Goal: Information Seeking & Learning: Find specific page/section

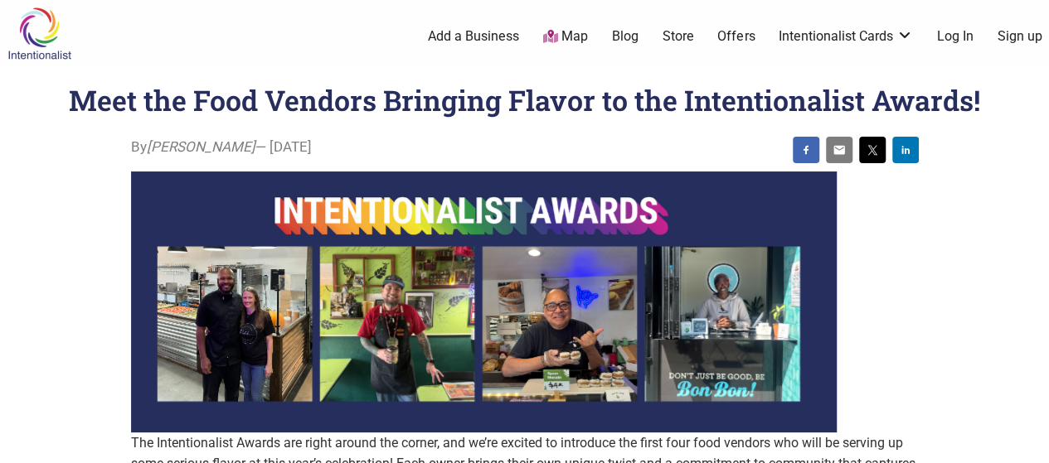
click at [575, 35] on link "Map" at bounding box center [565, 36] width 45 height 19
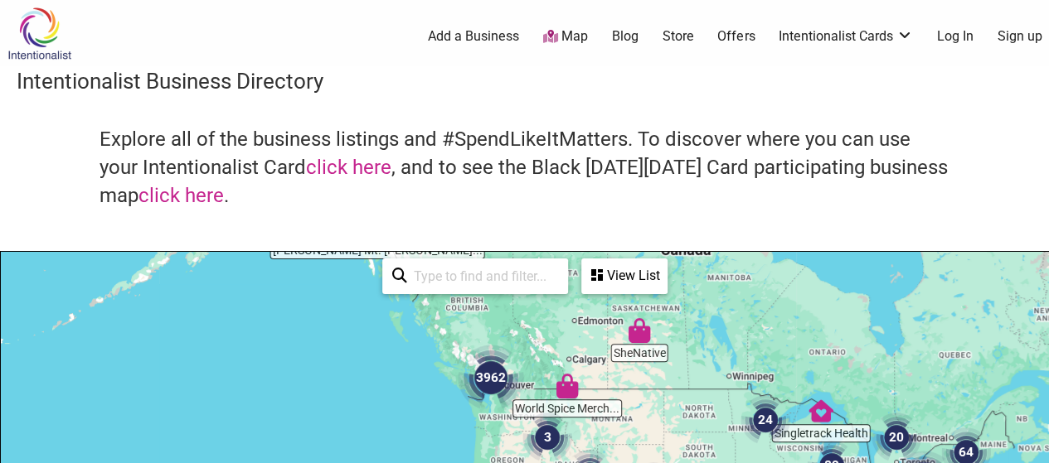
drag, startPoint x: 478, startPoint y: 389, endPoint x: 499, endPoint y: 279, distance: 111.4
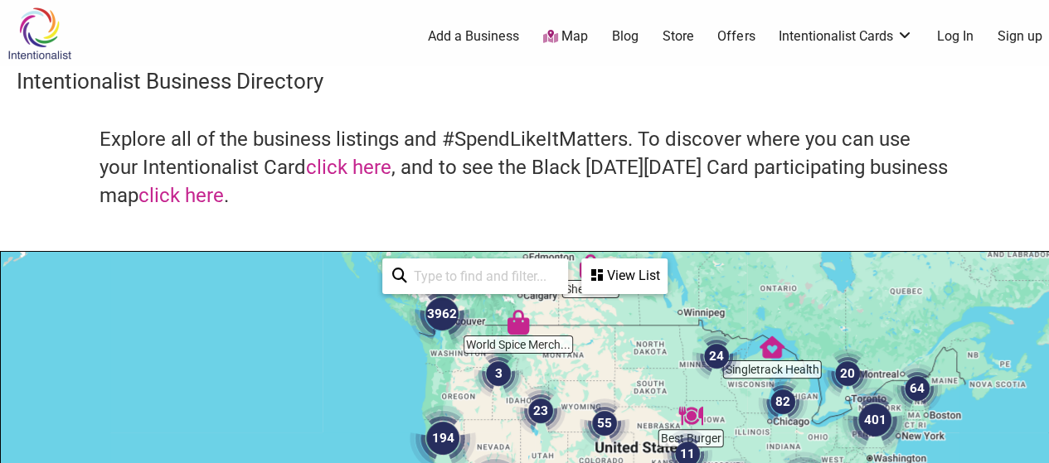
drag, startPoint x: 616, startPoint y: 409, endPoint x: 615, endPoint y: 371, distance: 38.1
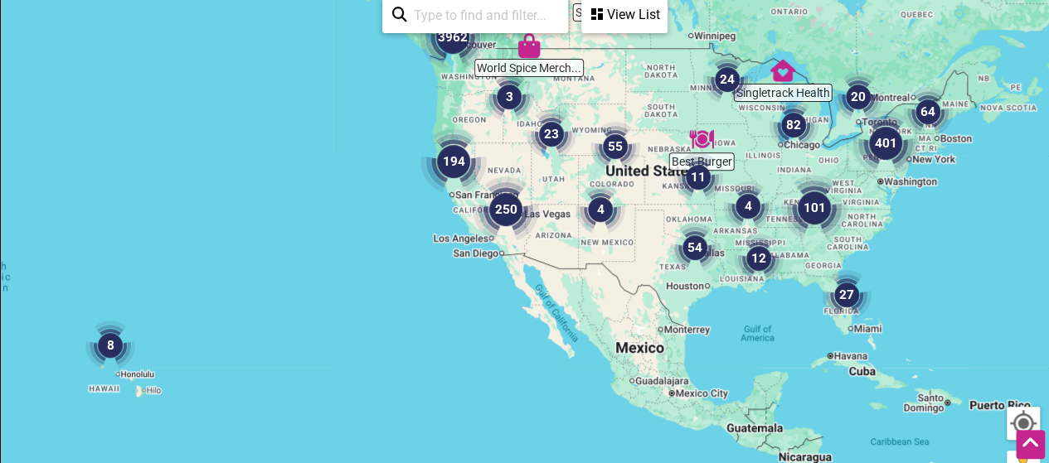
scroll to position [266, 0]
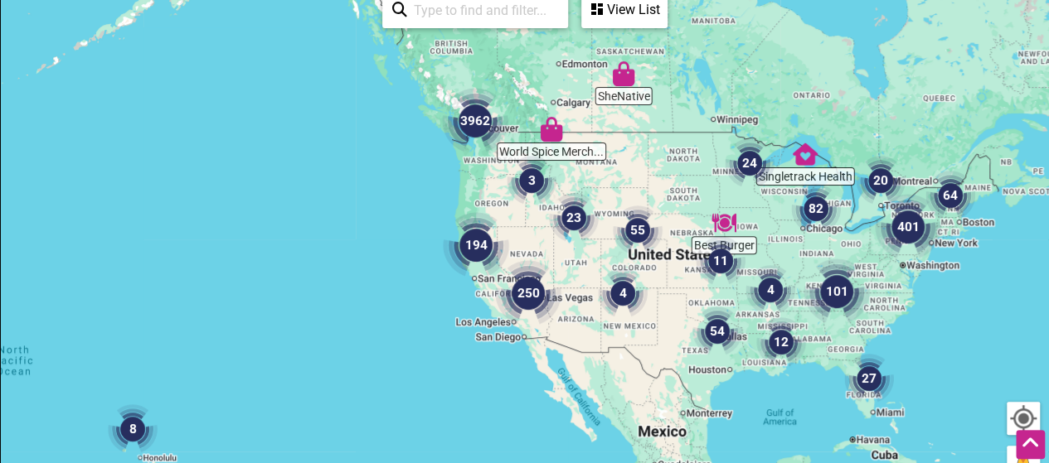
drag, startPoint x: 956, startPoint y: 360, endPoint x: 983, endPoint y: 460, distance: 104.0
click at [983, 460] on div "To navigate, press the arrow keys." at bounding box center [524, 308] width 1047 height 645
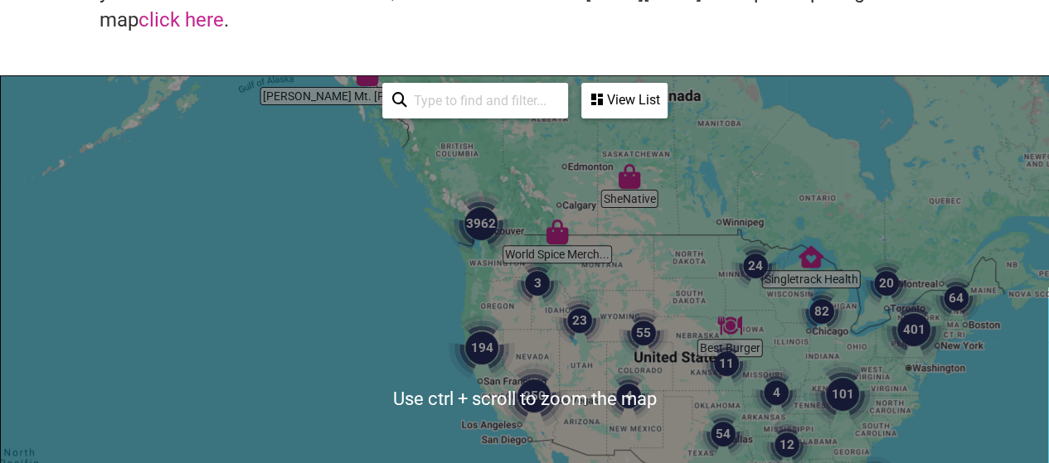
scroll to position [249, 0]
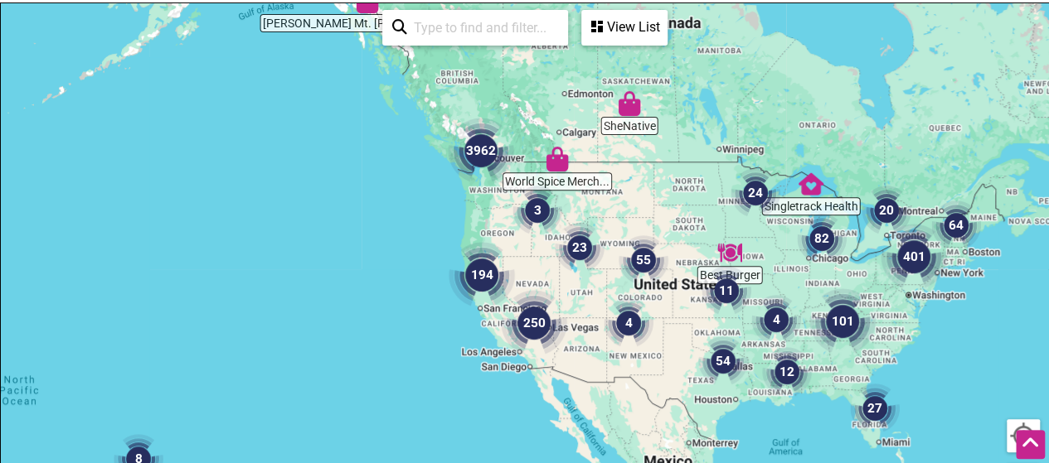
click at [476, 152] on img "3962" at bounding box center [481, 151] width 80 height 80
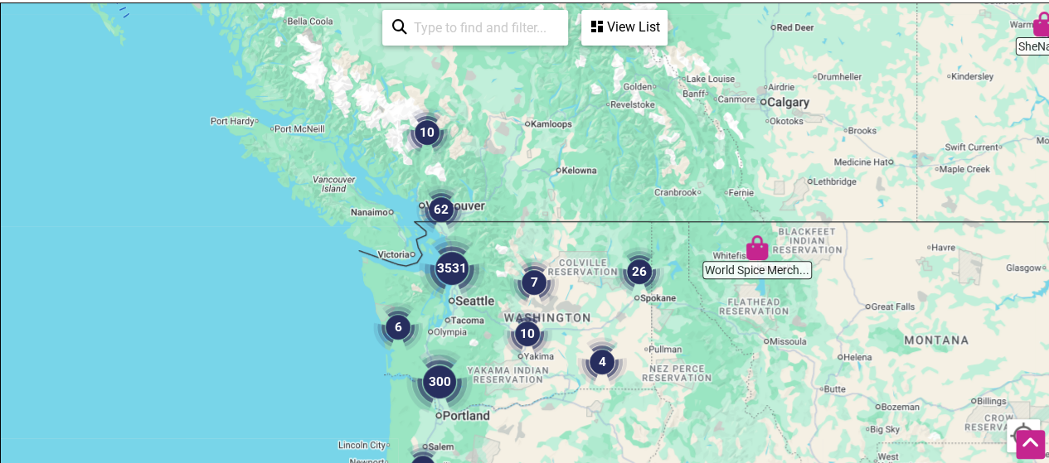
click at [450, 269] on img "3531" at bounding box center [452, 269] width 80 height 80
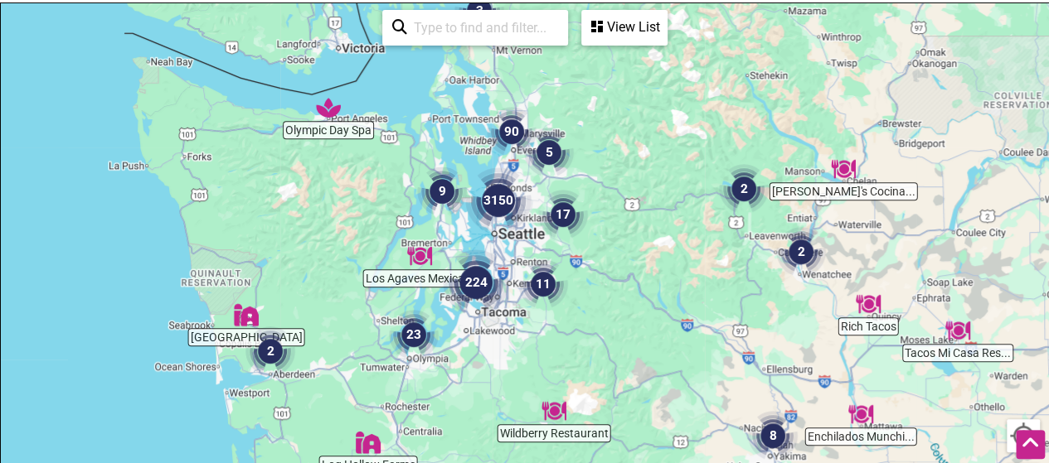
drag, startPoint x: 691, startPoint y: 382, endPoint x: 652, endPoint y: 311, distance: 81.6
click at [652, 311] on div "To navigate, press the arrow keys." at bounding box center [524, 325] width 1047 height 645
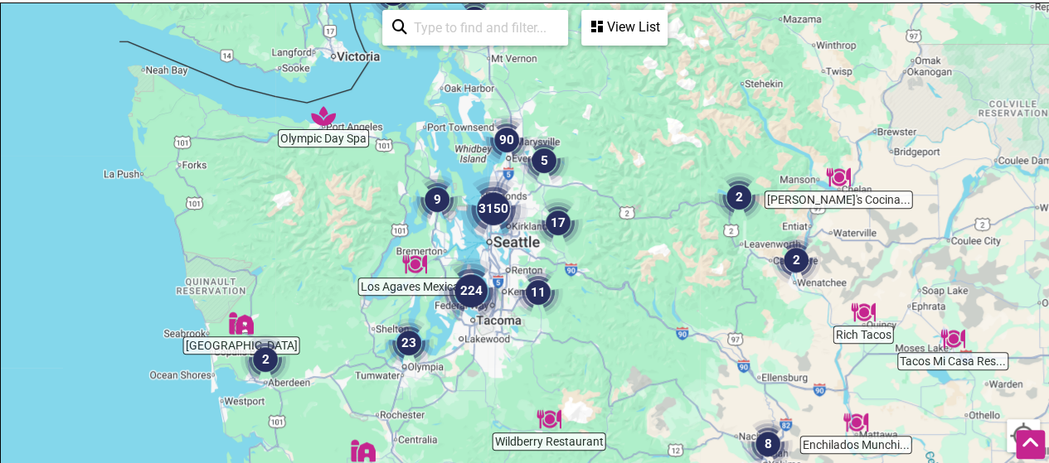
click at [492, 210] on img "3150" at bounding box center [493, 209] width 80 height 80
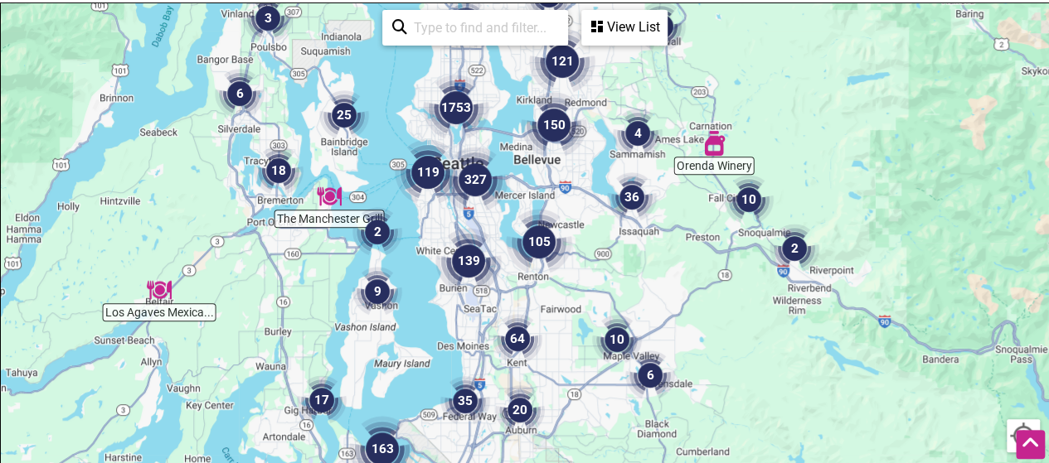
drag, startPoint x: 736, startPoint y: 384, endPoint x: 665, endPoint y: 274, distance: 130.6
click at [665, 274] on div "To navigate, press the arrow keys." at bounding box center [524, 325] width 1047 height 645
click at [467, 259] on img "139" at bounding box center [469, 261] width 80 height 80
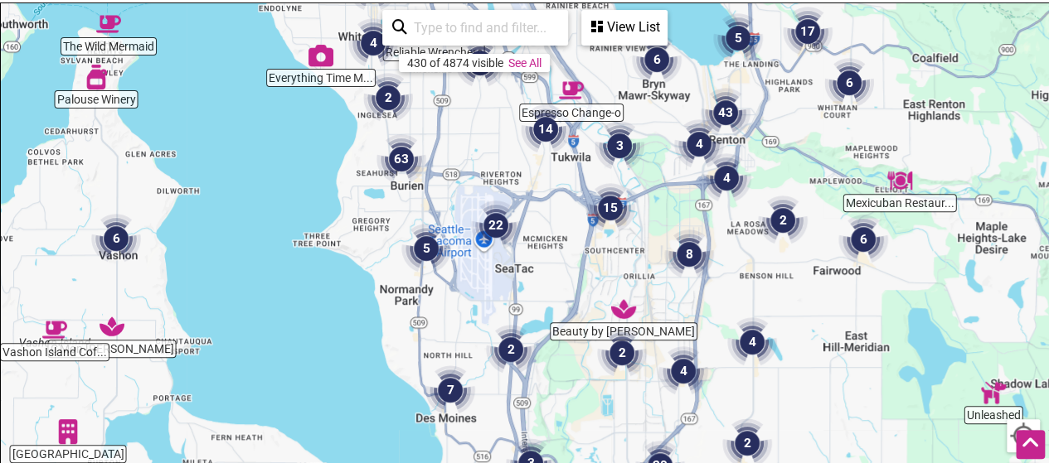
drag, startPoint x: 547, startPoint y: 297, endPoint x: 608, endPoint y: 308, distance: 61.5
click at [608, 308] on img "Beauty by Jaye" at bounding box center [623, 309] width 38 height 38
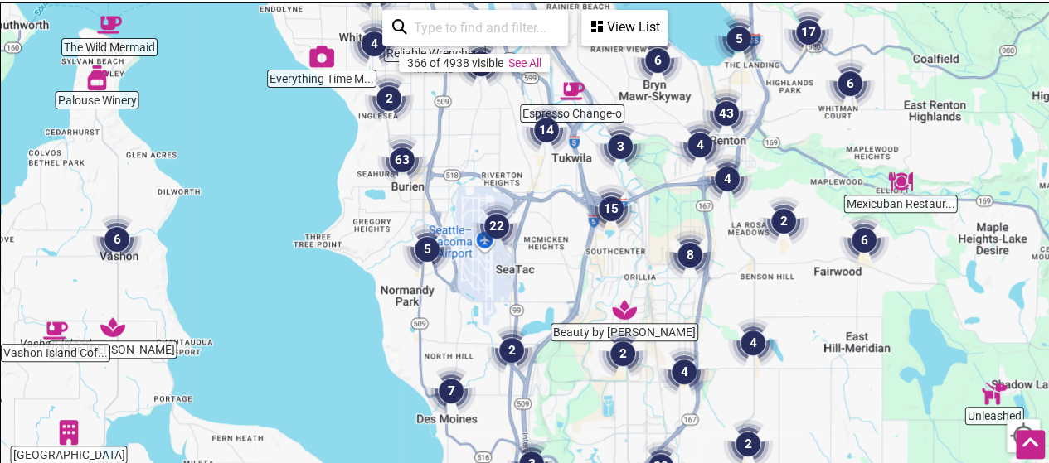
click at [497, 224] on img "22" at bounding box center [496, 226] width 63 height 63
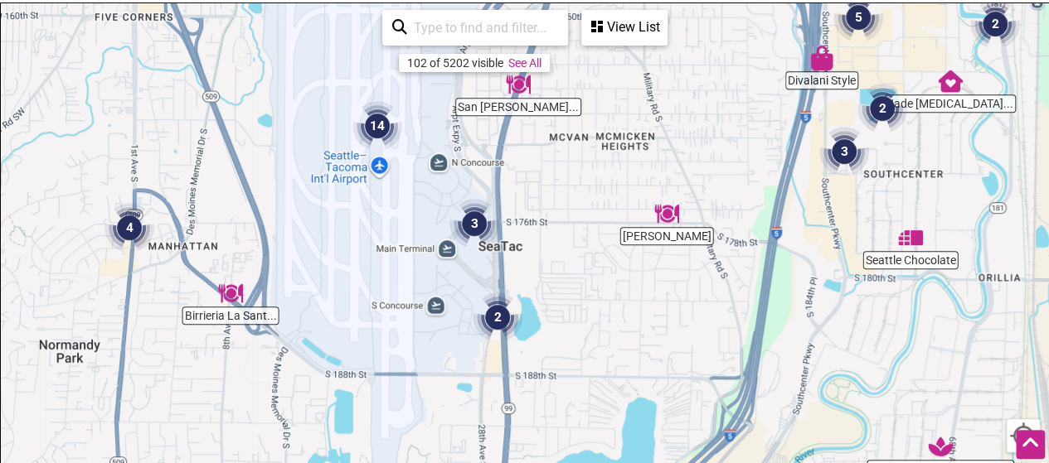
drag, startPoint x: 658, startPoint y: 385, endPoint x: 655, endPoint y: 190, distance: 195.7
click at [655, 190] on div "To navigate, press the arrow keys." at bounding box center [524, 325] width 1047 height 645
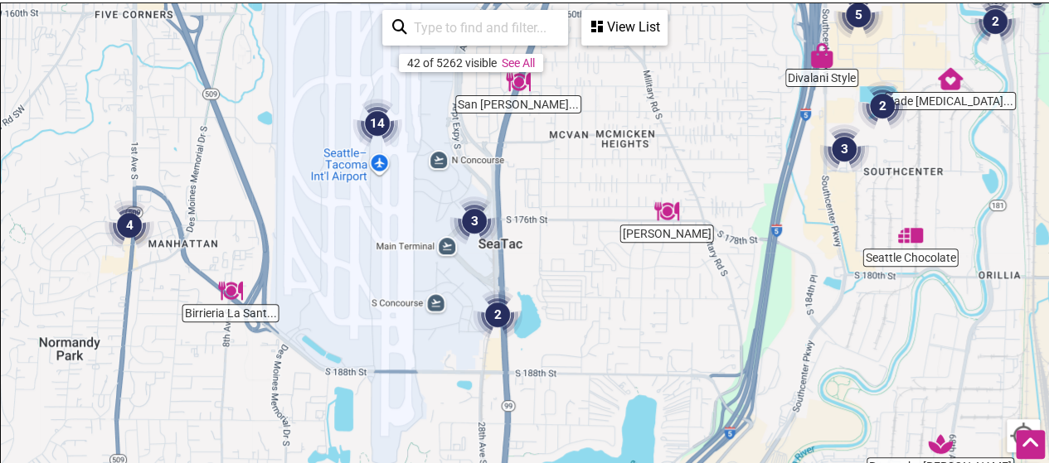
click at [473, 218] on img "3" at bounding box center [474, 221] width 63 height 63
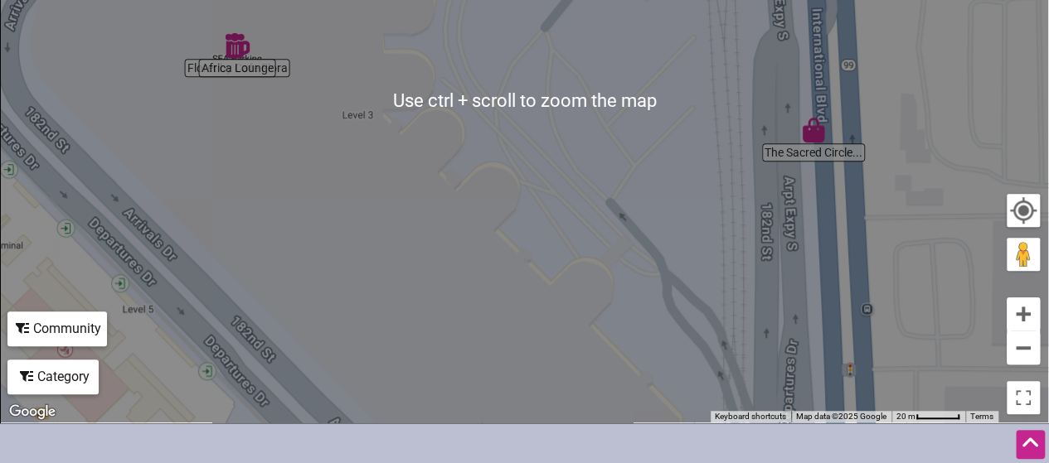
scroll to position [580, 0]
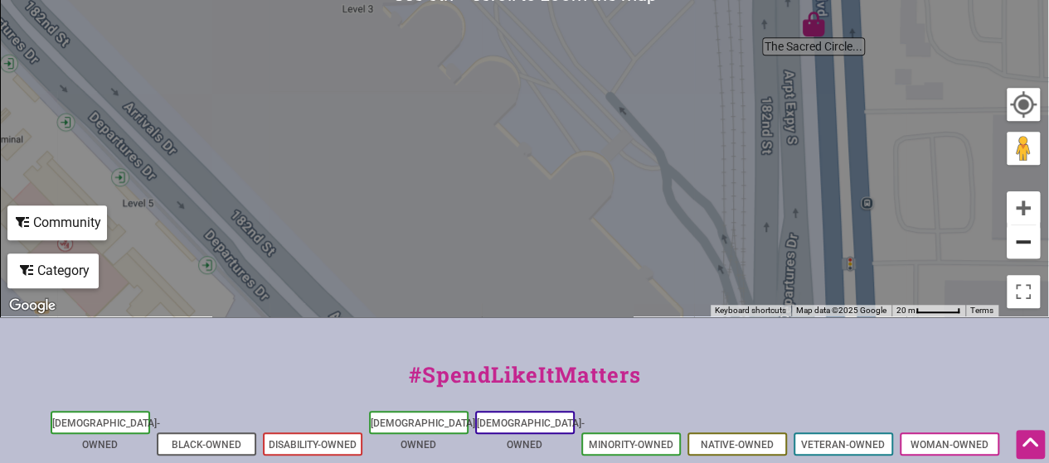
click at [1025, 246] on button "Zoom out" at bounding box center [1022, 241] width 33 height 33
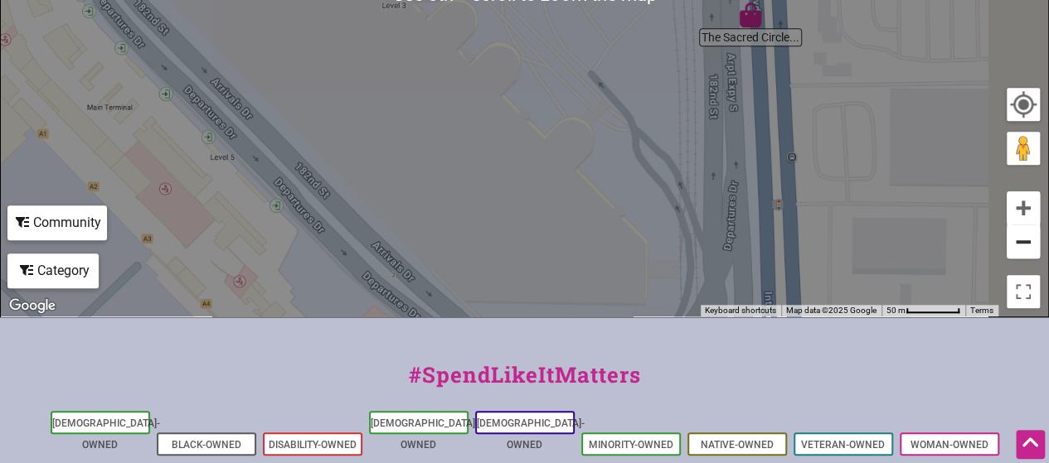
click at [1025, 246] on button "Zoom out" at bounding box center [1022, 241] width 33 height 33
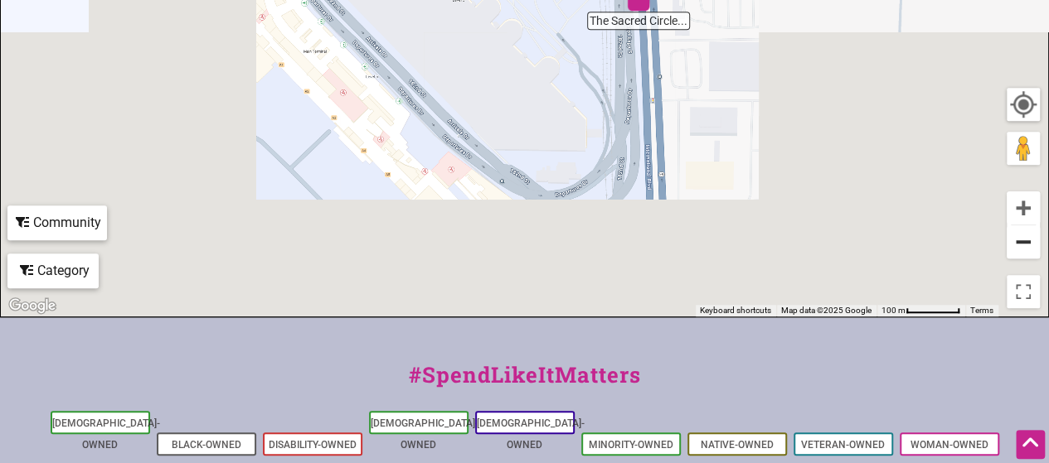
click at [1026, 246] on button "Zoom out" at bounding box center [1022, 241] width 33 height 33
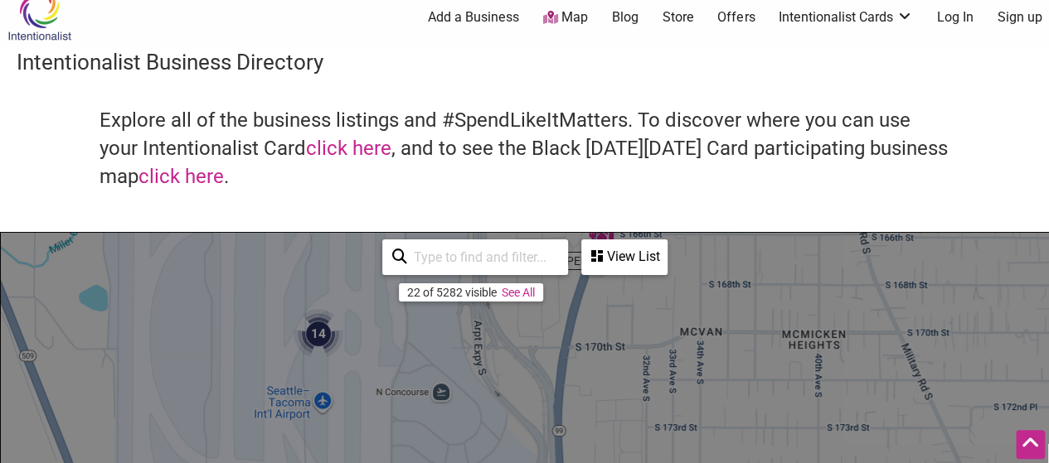
scroll to position [0, 0]
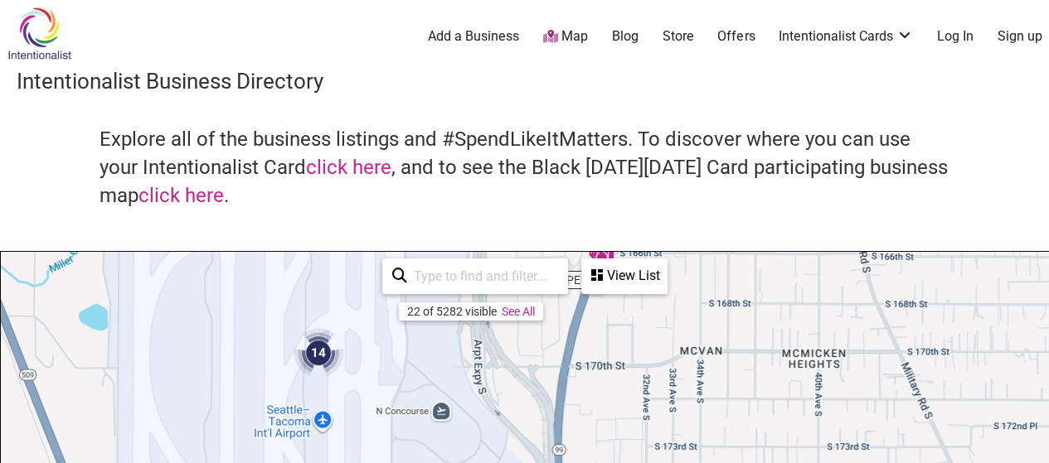
click at [632, 275] on div "View List" at bounding box center [624, 276] width 83 height 32
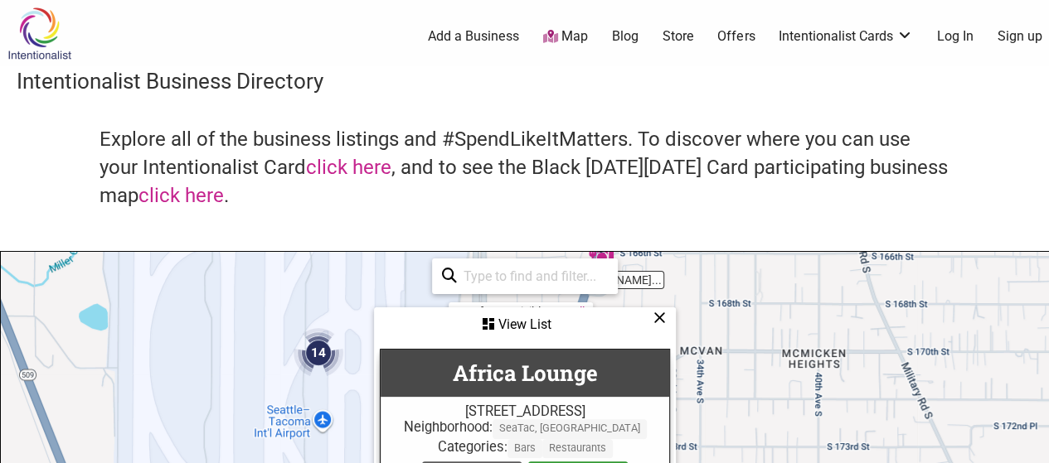
click at [510, 317] on div "View List" at bounding box center [525, 325] width 298 height 32
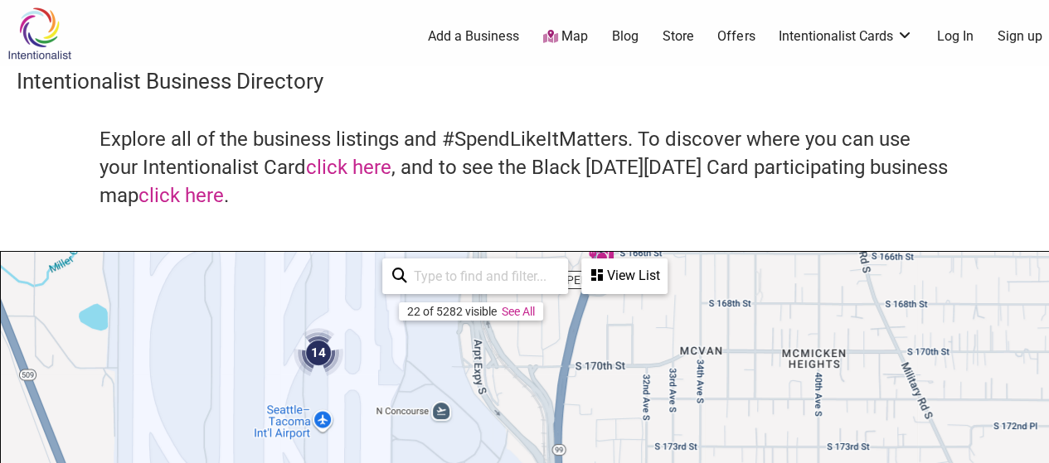
click at [28, 31] on img at bounding box center [39, 34] width 79 height 54
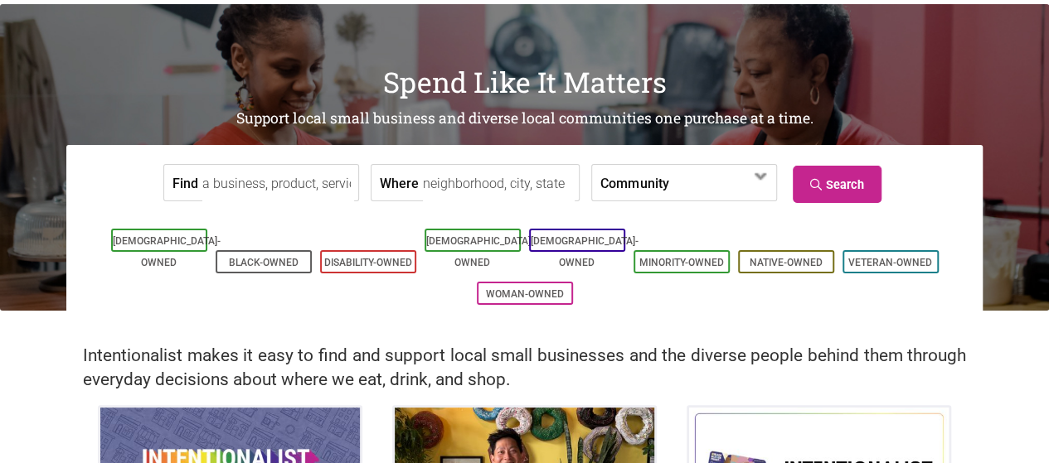
scroll to position [83, 0]
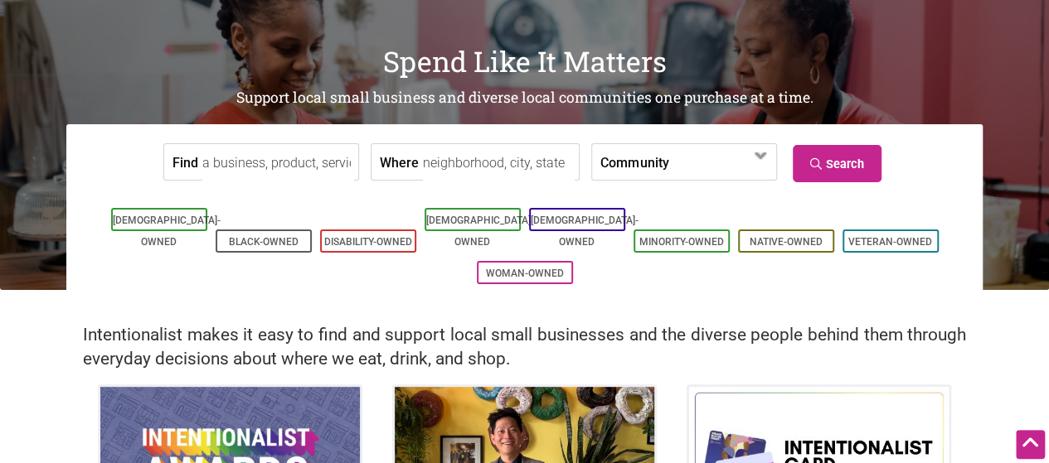
click at [475, 167] on input "Where" at bounding box center [499, 162] width 152 height 37
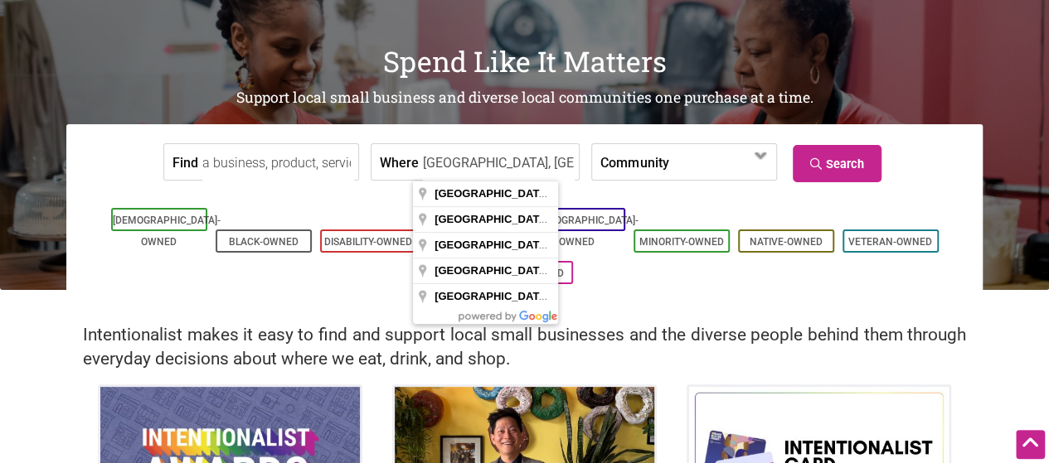
type input "Seattle, WA, USA"
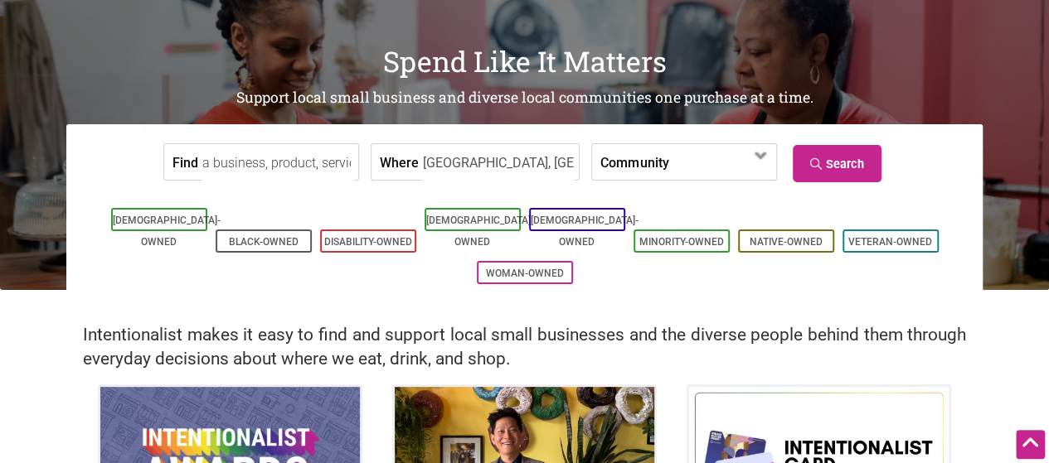
click at [262, 158] on input "Find" at bounding box center [278, 162] width 152 height 37
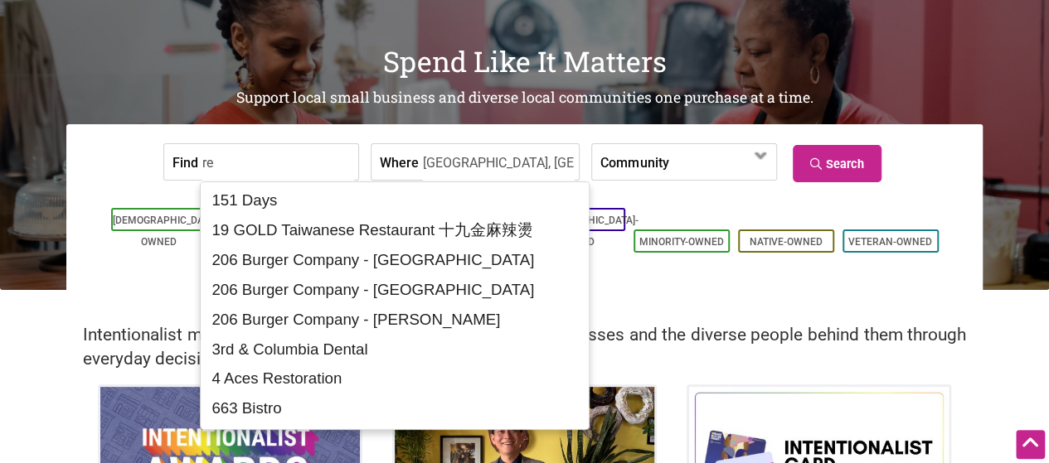
type input "r"
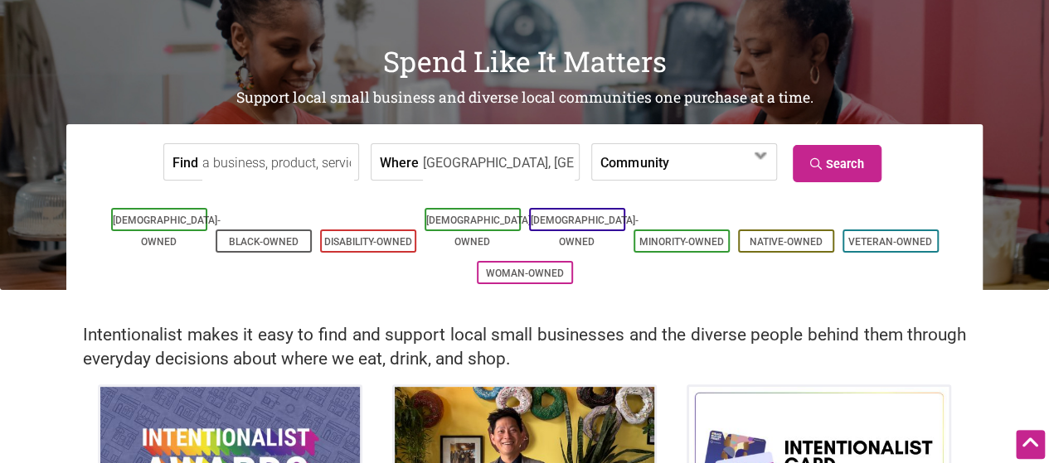
click at [633, 165] on label "Community" at bounding box center [634, 162] width 68 height 36
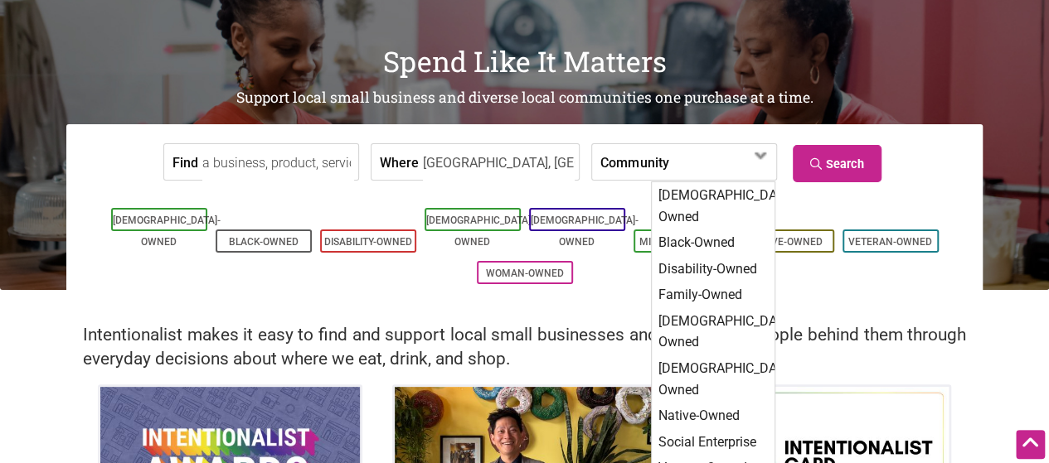
click at [633, 165] on label "Community" at bounding box center [634, 162] width 68 height 36
click at [232, 162] on input "Find" at bounding box center [278, 162] width 152 height 37
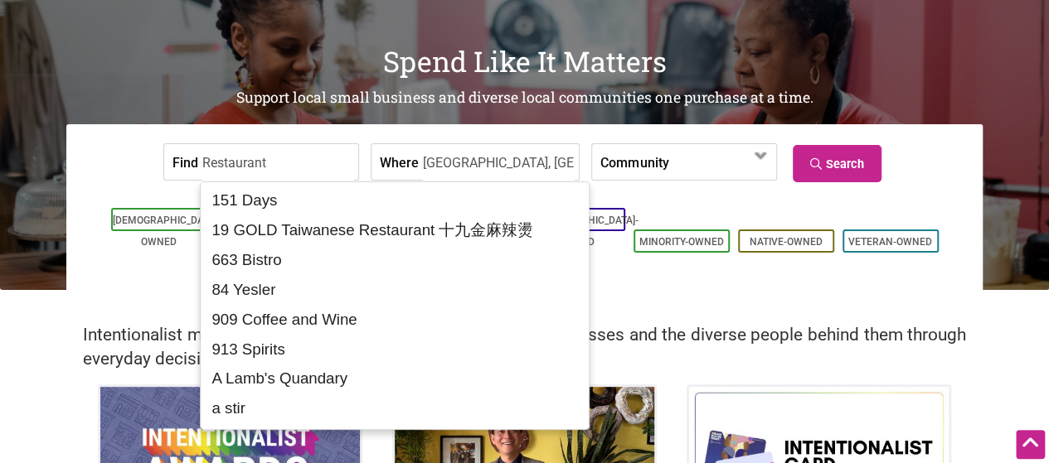
type input "Restaurant"
click at [860, 165] on link "Search" at bounding box center [837, 163] width 89 height 37
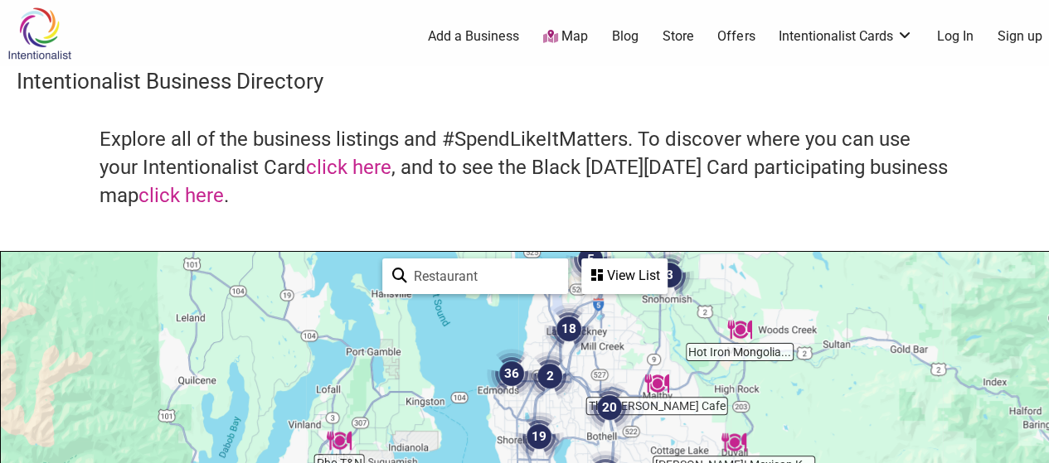
click at [627, 274] on div "View List" at bounding box center [624, 276] width 83 height 32
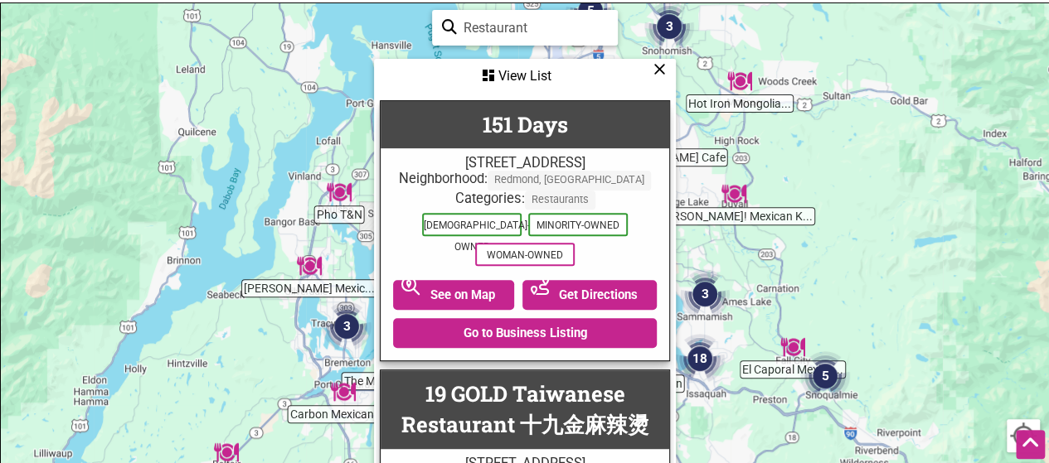
scroll to position [332, 0]
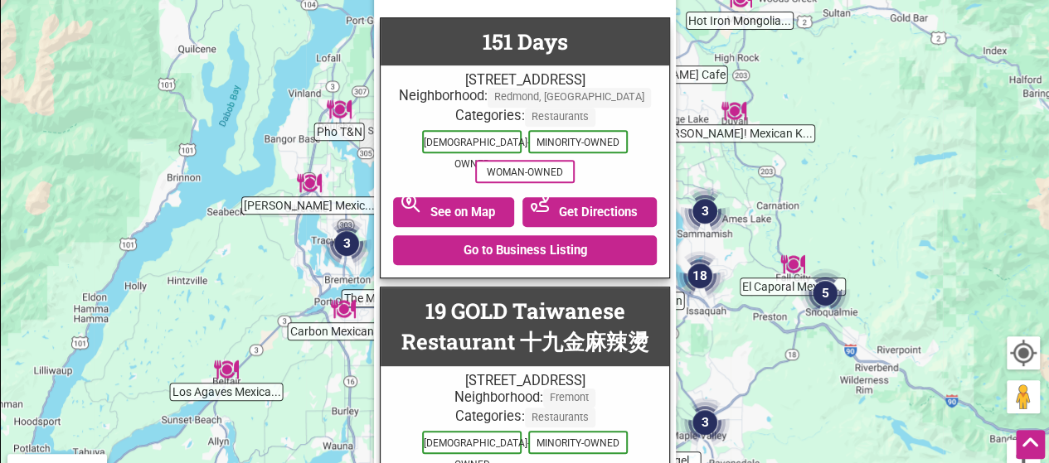
click at [836, 170] on div "To navigate, press the arrow keys." at bounding box center [524, 242] width 1047 height 645
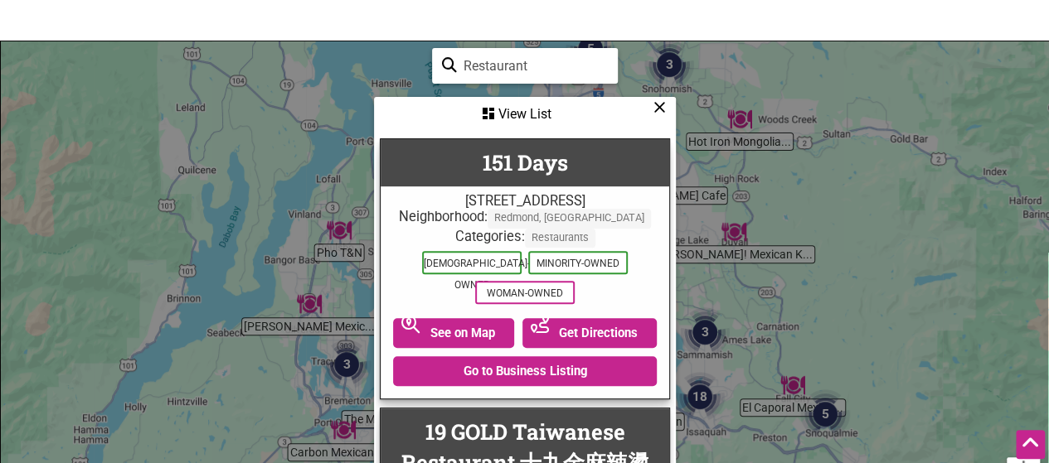
scroll to position [166, 0]
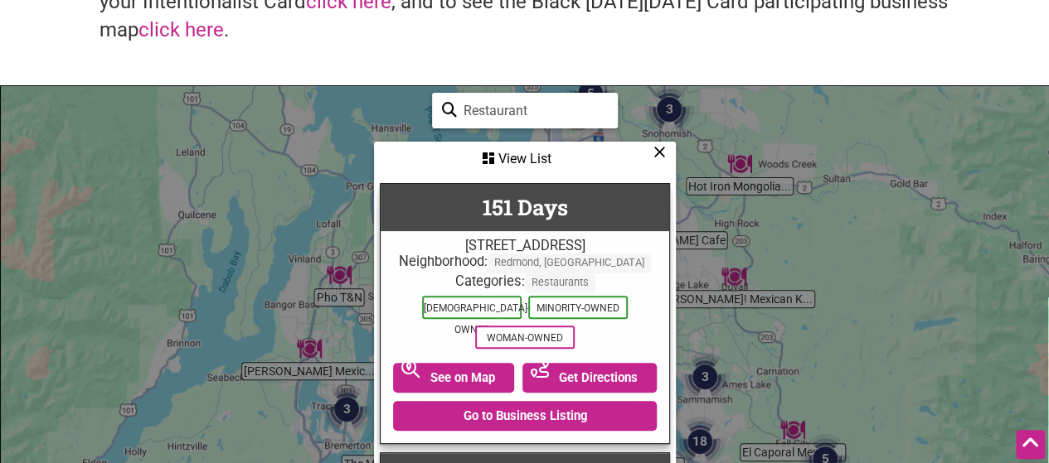
click at [661, 153] on icon at bounding box center [659, 152] width 12 height 1
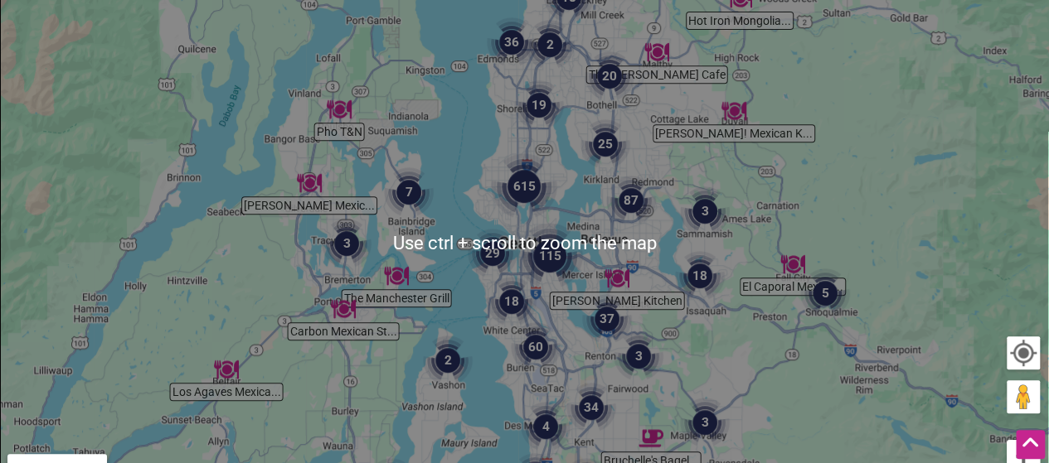
scroll to position [414, 0]
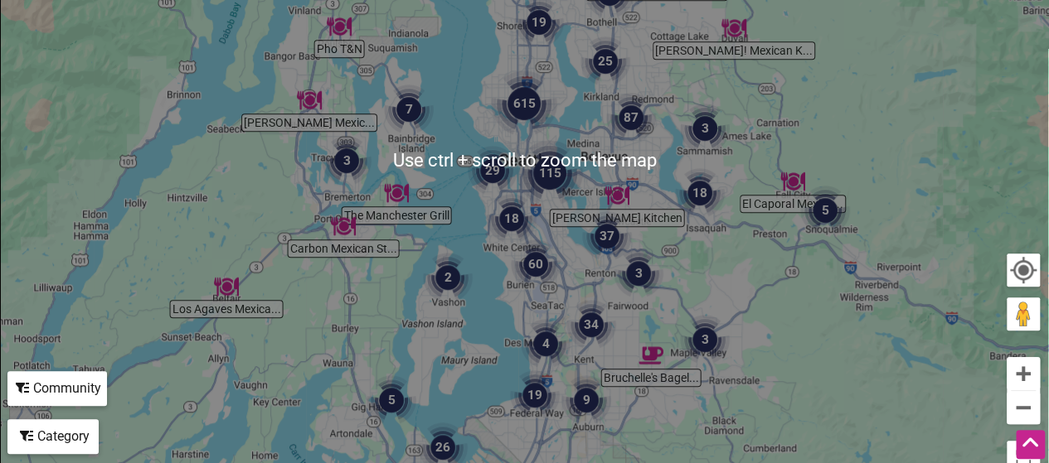
click at [533, 267] on img "60" at bounding box center [535, 264] width 63 height 63
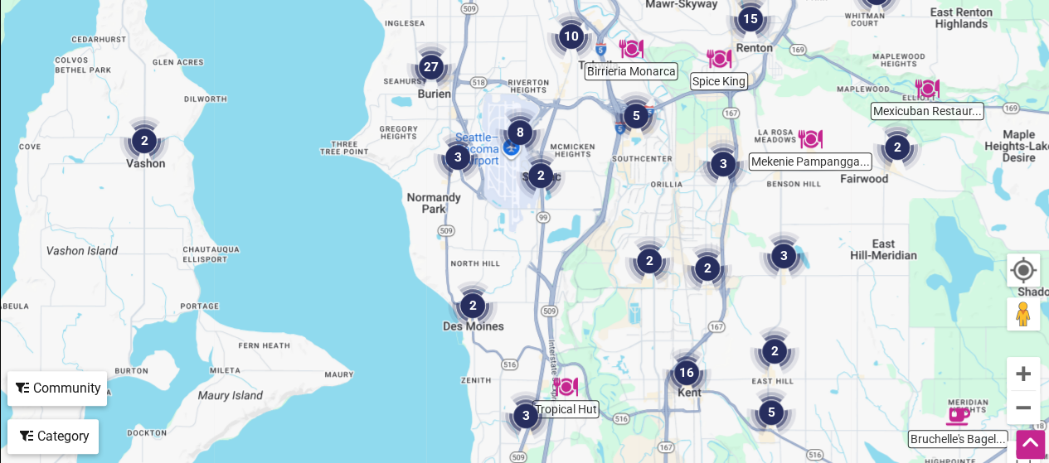
click at [645, 258] on img "2" at bounding box center [649, 261] width 63 height 63
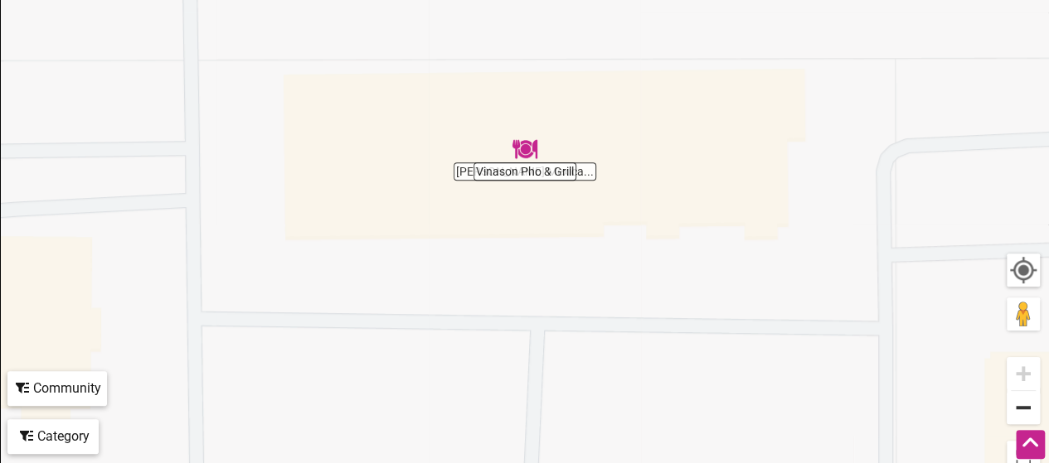
click at [1023, 414] on button "Zoom out" at bounding box center [1022, 407] width 33 height 33
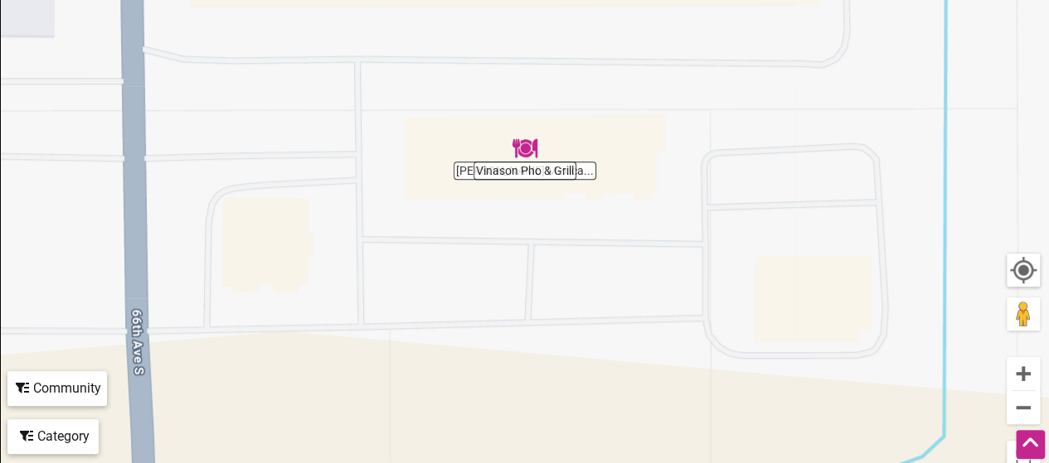
click at [52, 442] on div "Category" at bounding box center [53, 437] width 88 height 32
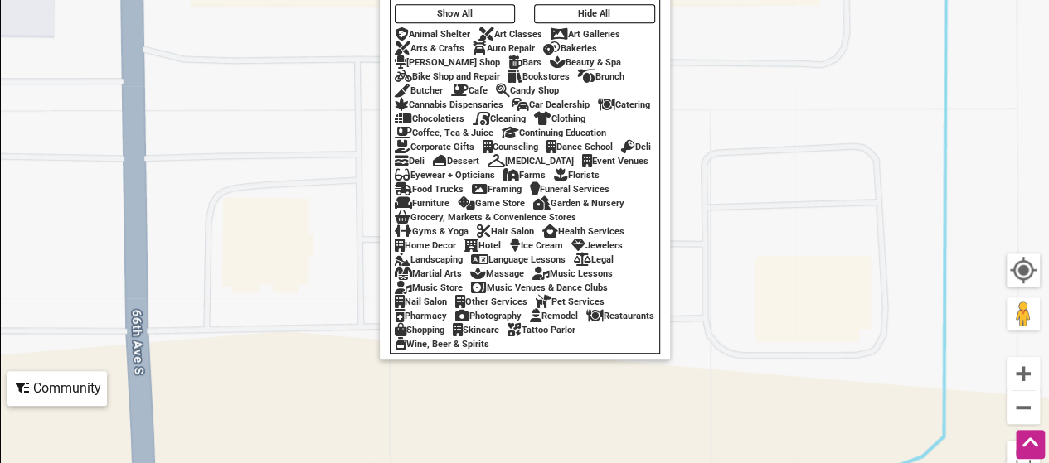
click at [608, 4] on button "Hide All" at bounding box center [594, 13] width 121 height 19
click at [957, 157] on div "To navigate, press the arrow keys." at bounding box center [524, 160] width 1047 height 645
click at [1024, 413] on button "Zoom out" at bounding box center [1022, 407] width 33 height 33
click at [1025, 413] on button "Zoom out" at bounding box center [1022, 407] width 33 height 33
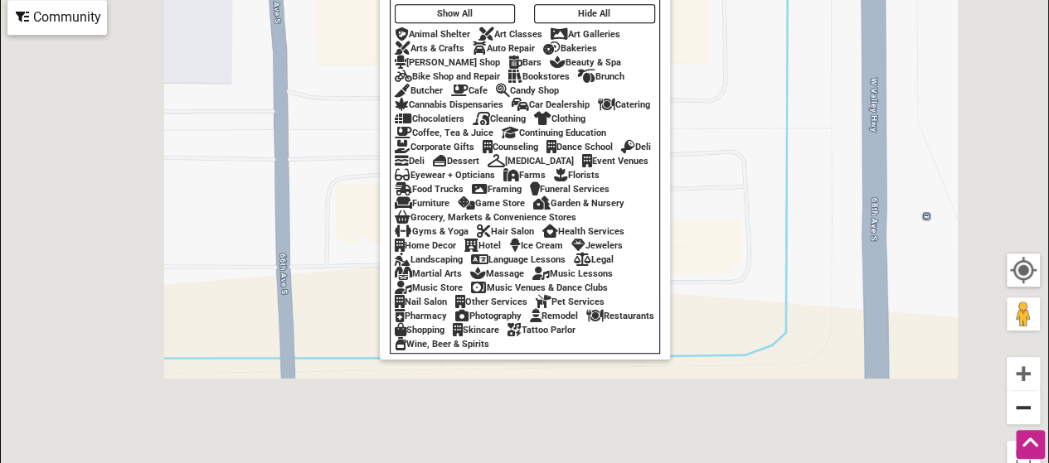
click at [1025, 413] on button "Zoom out" at bounding box center [1022, 407] width 33 height 33
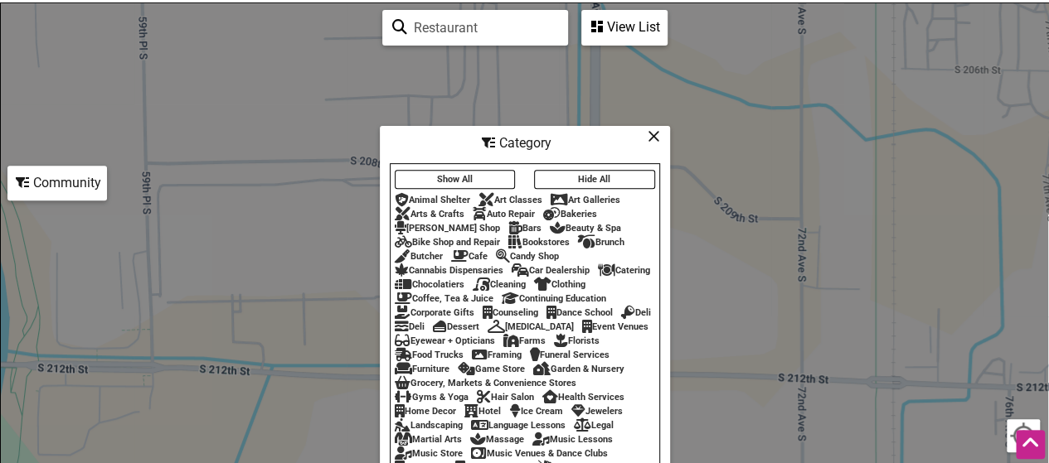
scroll to position [0, 0]
